Goal: Task Accomplishment & Management: Use online tool/utility

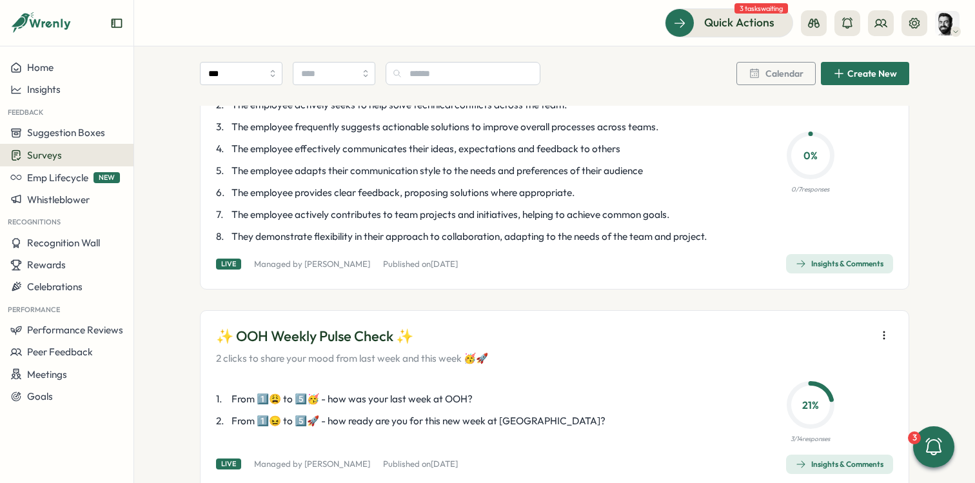
scroll to position [406, 0]
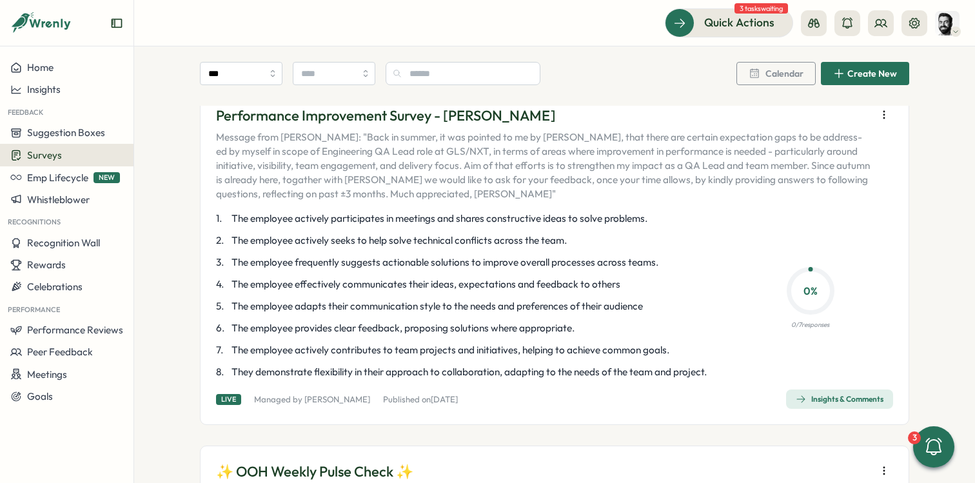
scroll to position [317, 0]
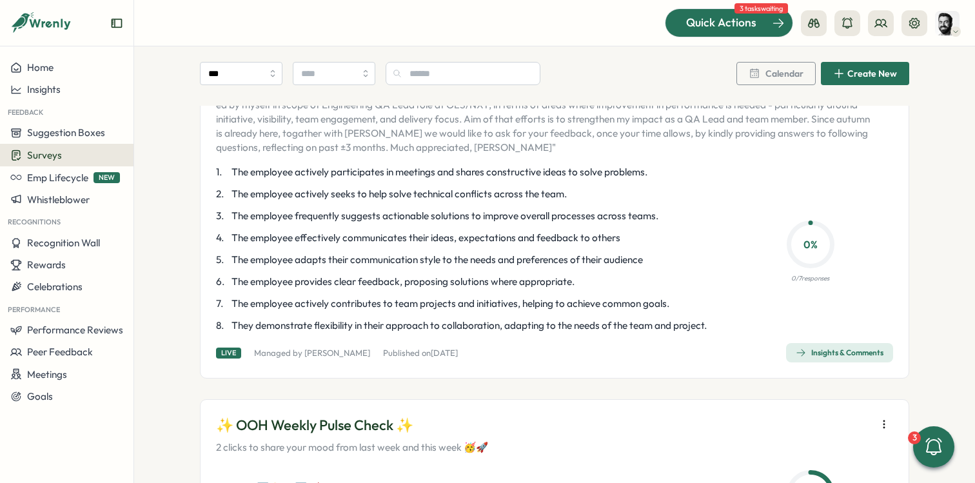
click at [758, 29] on div "Quick Actions" at bounding box center [721, 22] width 117 height 17
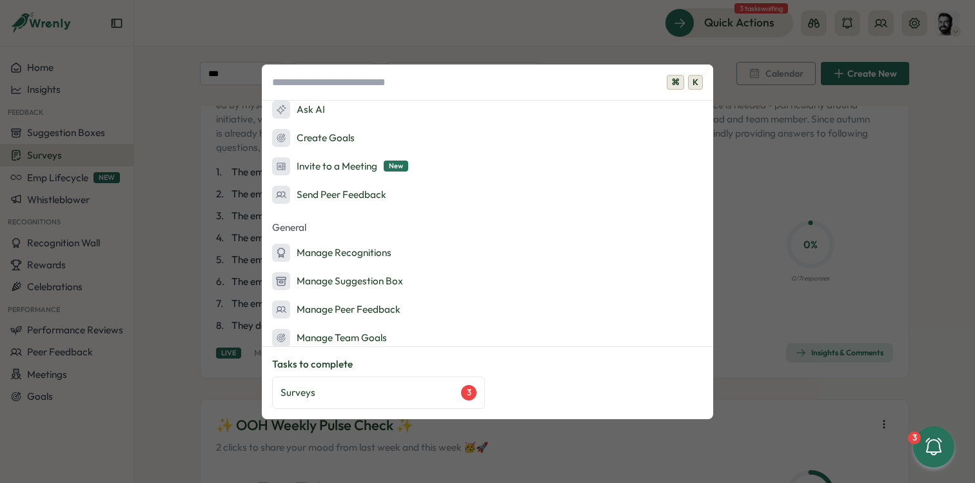
scroll to position [125, 0]
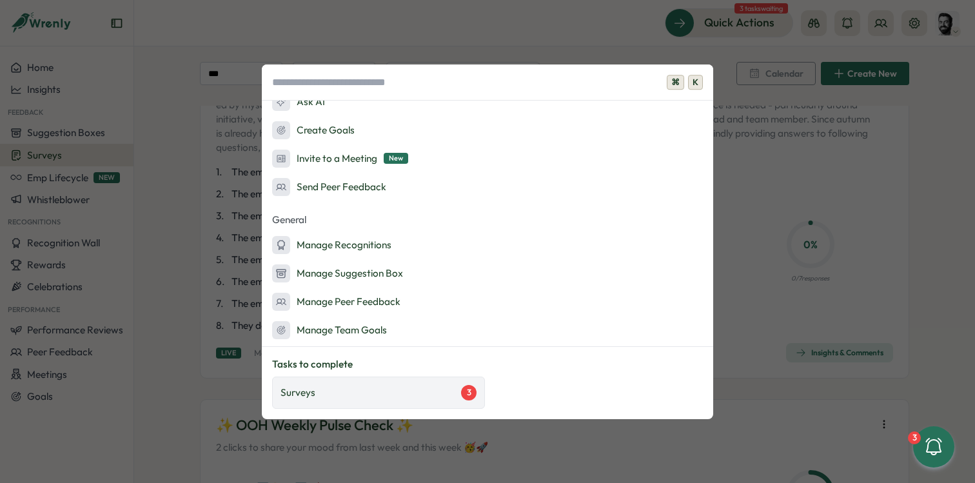
click at [366, 391] on div "Surveys 3" at bounding box center [379, 392] width 196 height 15
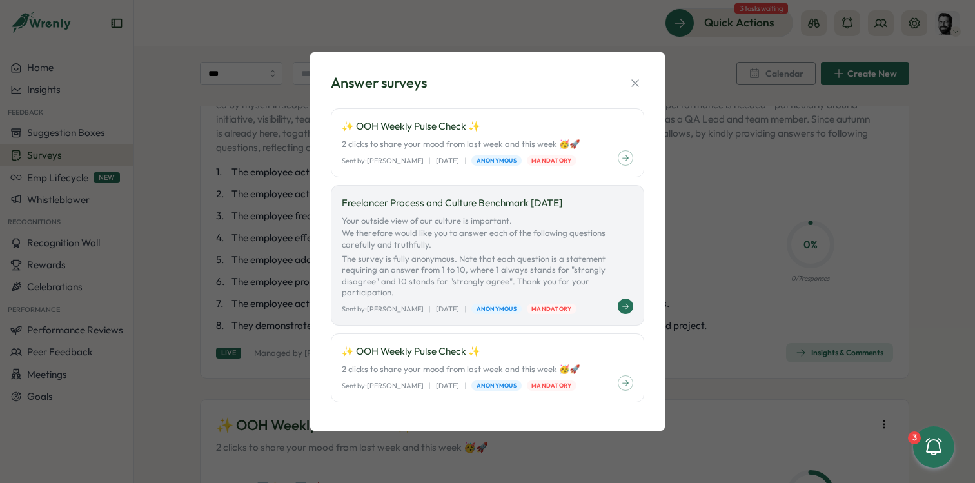
click at [597, 268] on p "Your outside view of our culture is important. We therefore would like you to a…" at bounding box center [488, 256] width 292 height 83
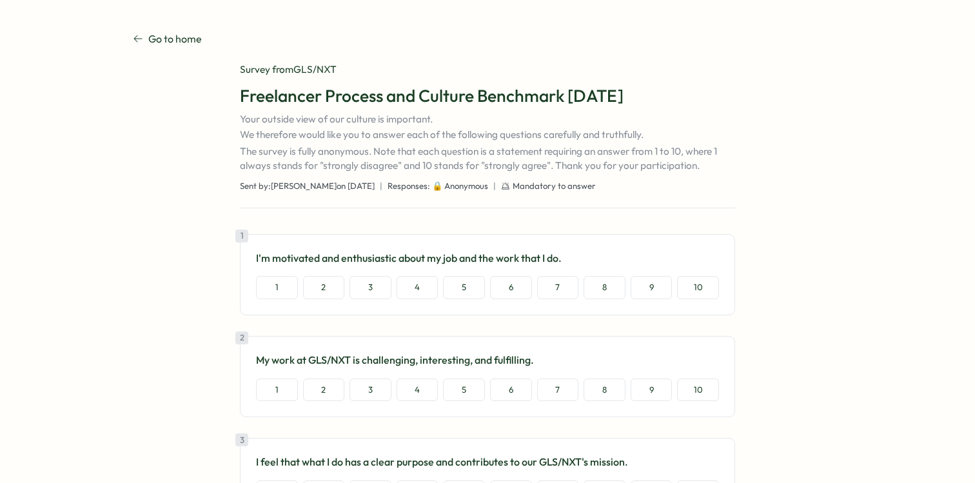
click at [153, 42] on p "Go to home" at bounding box center [175, 39] width 54 height 16
